Goal: Task Accomplishment & Management: Manage account settings

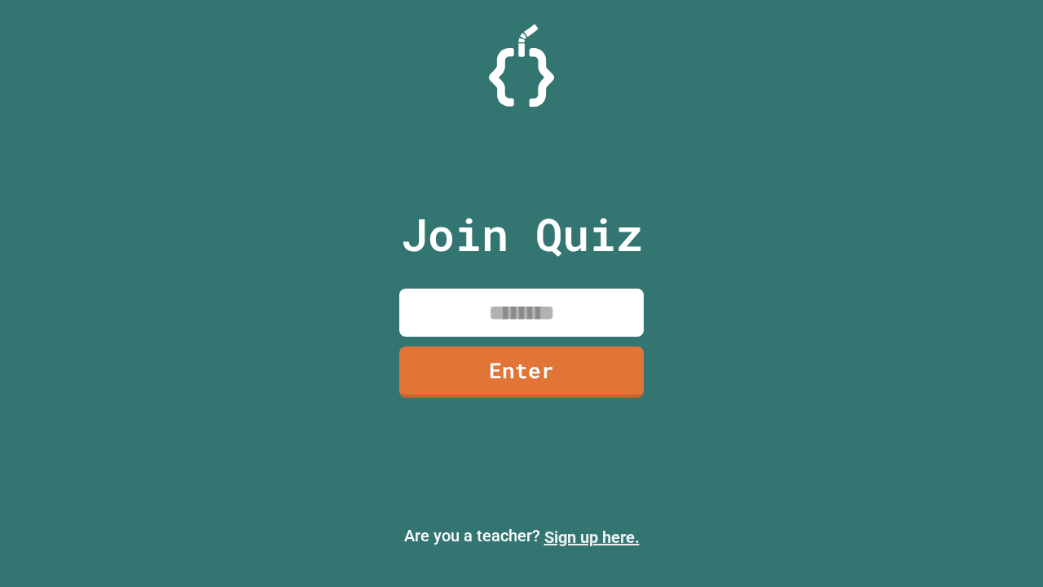
click at [592, 537] on link "Sign up here." at bounding box center [591, 537] width 95 height 20
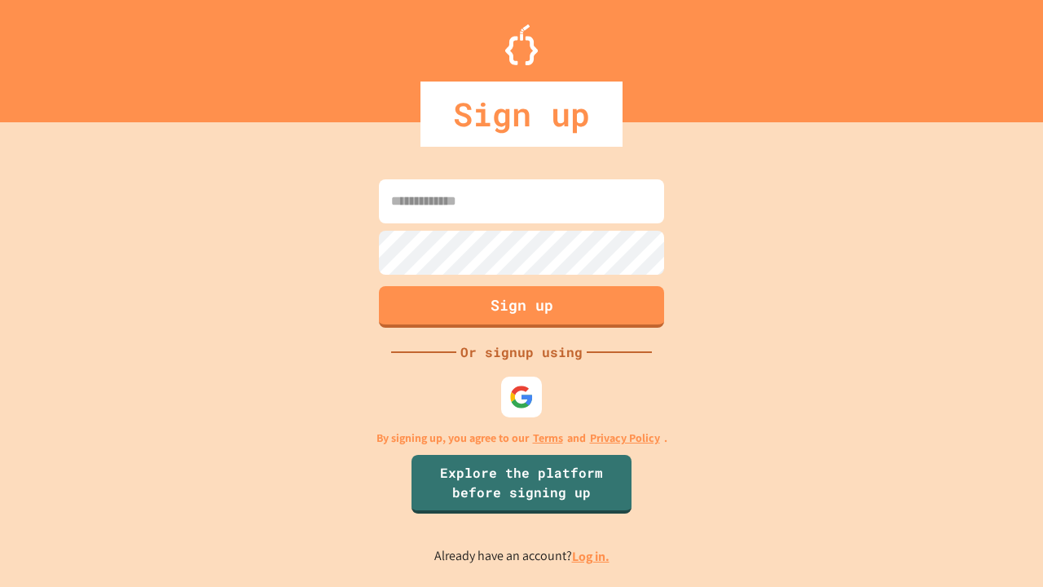
click at [592, 556] on link "Log in." at bounding box center [590, 556] width 37 height 17
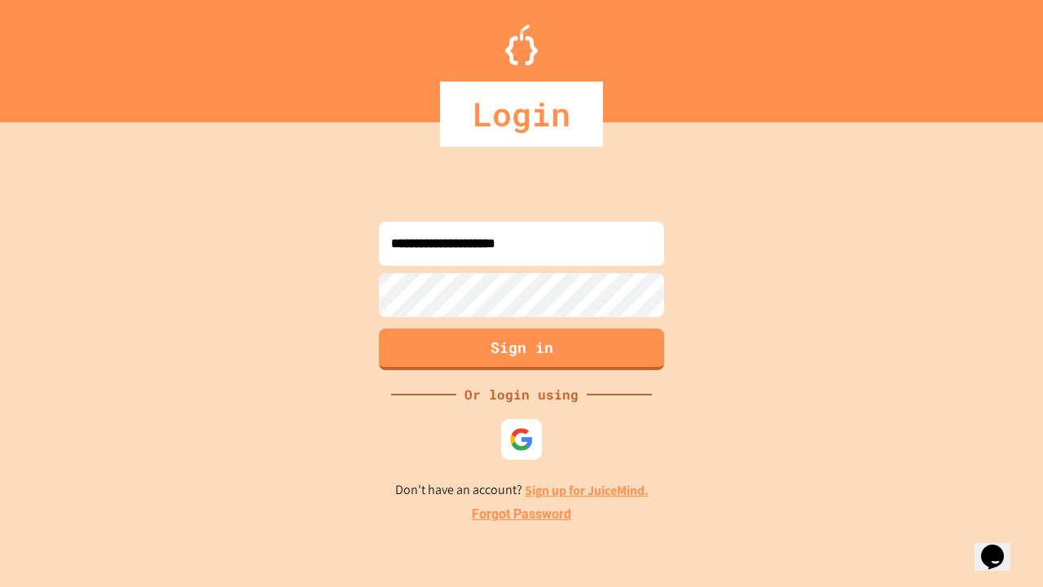
type input "**********"
